Goal: Transaction & Acquisition: Register for event/course

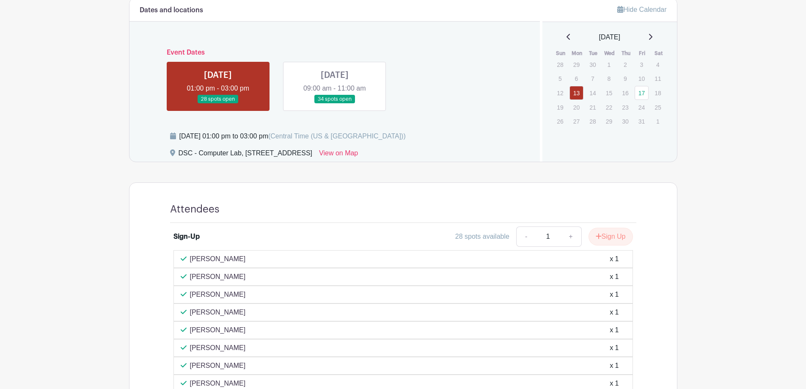
scroll to position [338, 0]
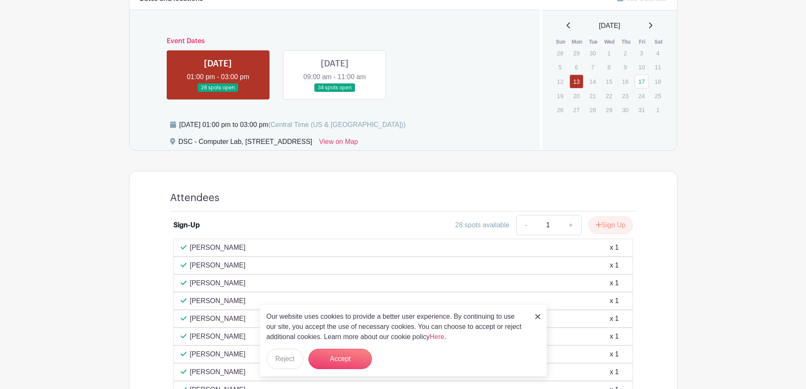
click at [335, 92] on link at bounding box center [335, 92] width 0 height 0
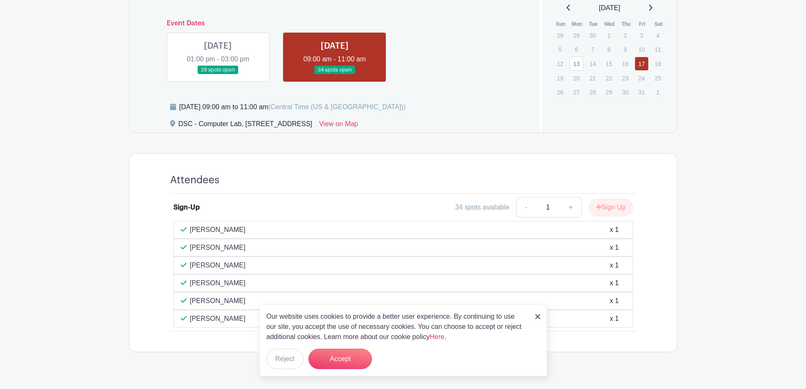
scroll to position [372, 0]
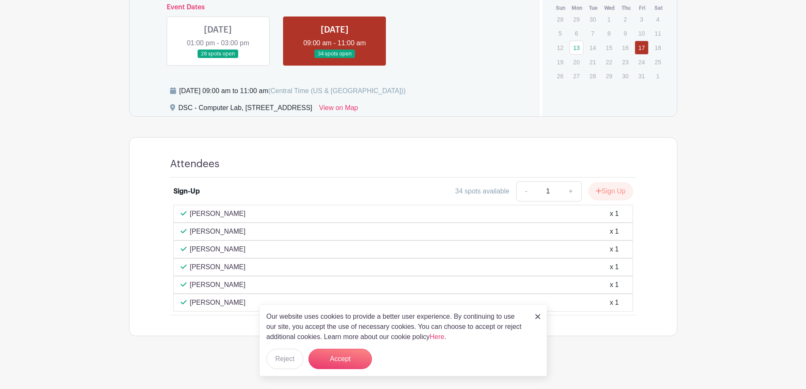
click at [536, 316] on img at bounding box center [537, 316] width 5 height 5
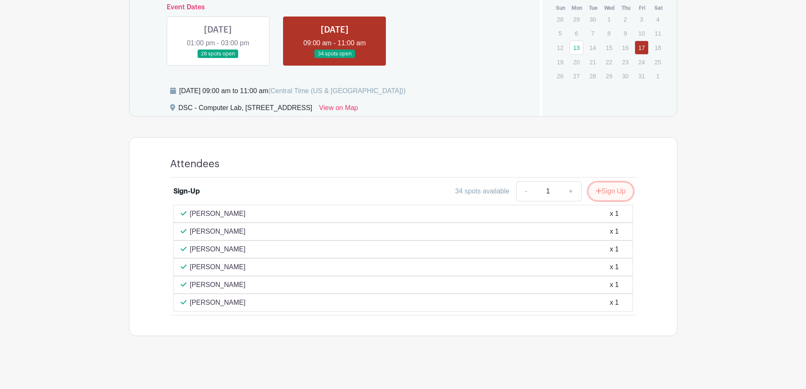
click at [606, 190] on button "Sign Up" at bounding box center [610, 191] width 44 height 18
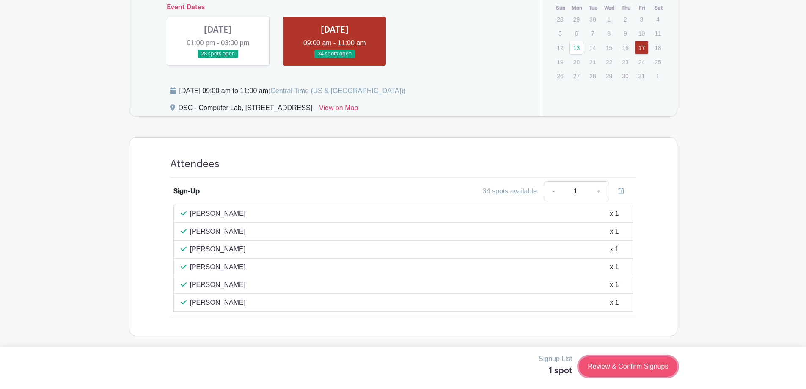
click at [640, 368] on link "Review & Confirm Signups" at bounding box center [628, 366] width 98 height 20
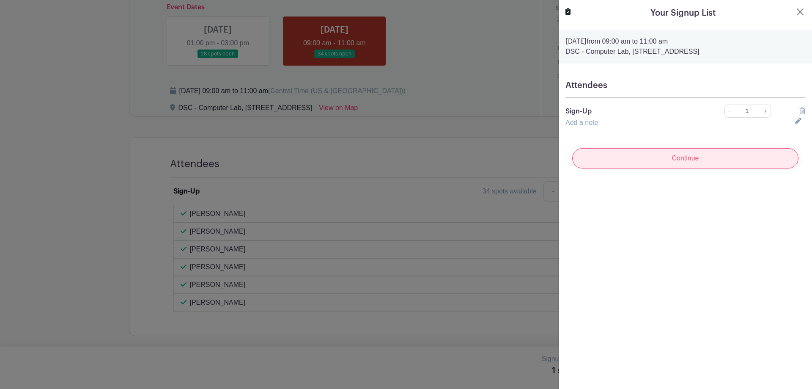
click at [639, 155] on input "Continue" at bounding box center [685, 158] width 226 height 20
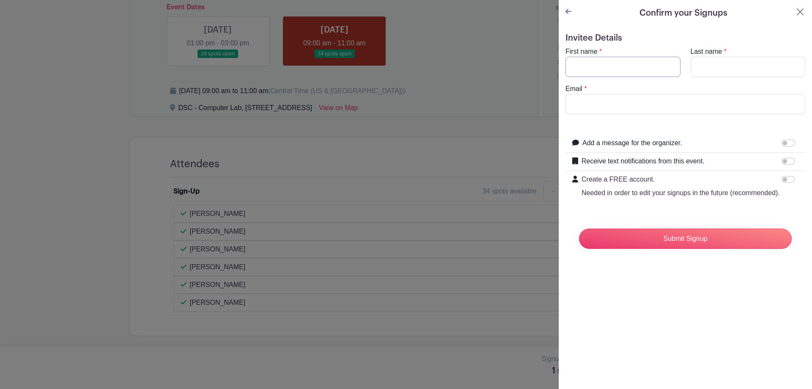
click at [610, 65] on input "First name" at bounding box center [623, 67] width 115 height 20
type input "Alexus"
click at [713, 65] on input "Last name" at bounding box center [748, 67] width 115 height 20
type input "[PERSON_NAME]"
click at [710, 100] on input "Email" at bounding box center [686, 104] width 240 height 20
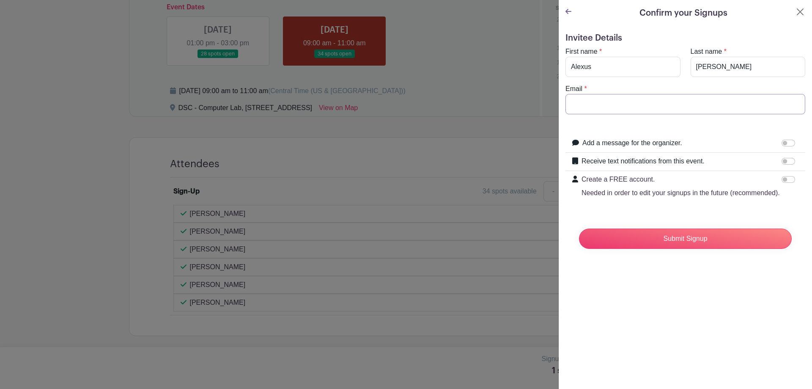
type input "[EMAIL_ADDRESS][DOMAIN_NAME]"
click at [644, 247] on input "Submit Signup" at bounding box center [685, 238] width 213 height 20
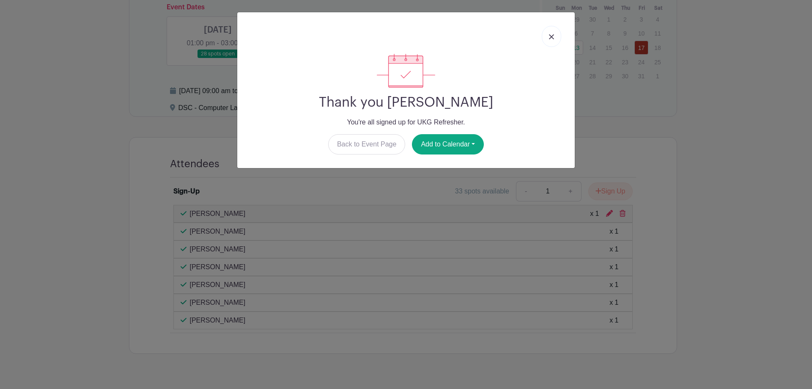
drag, startPoint x: 555, startPoint y: 33, endPoint x: 628, endPoint y: 61, distance: 78.2
click at [555, 33] on link at bounding box center [551, 36] width 19 height 21
